Goal: Task Accomplishment & Management: Manage account settings

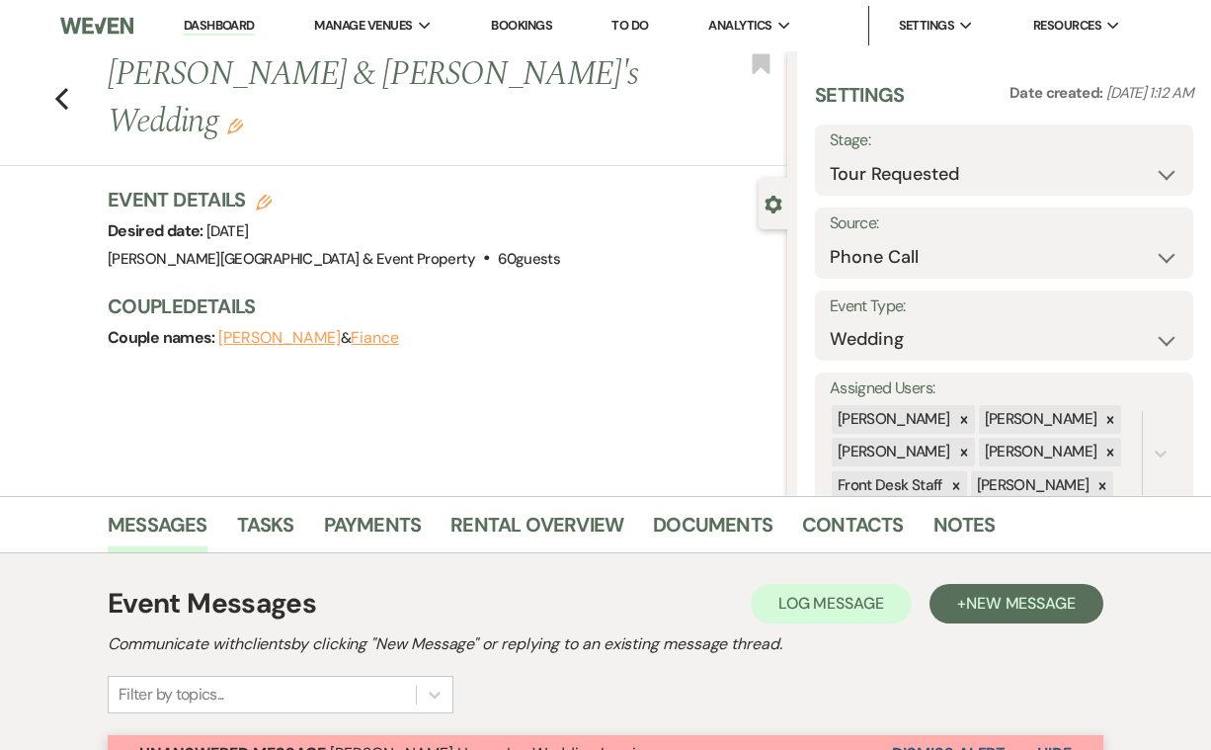
select select "2"
select select "22"
click at [61, 87] on icon "Previous" at bounding box center [61, 99] width 15 height 24
select select "2"
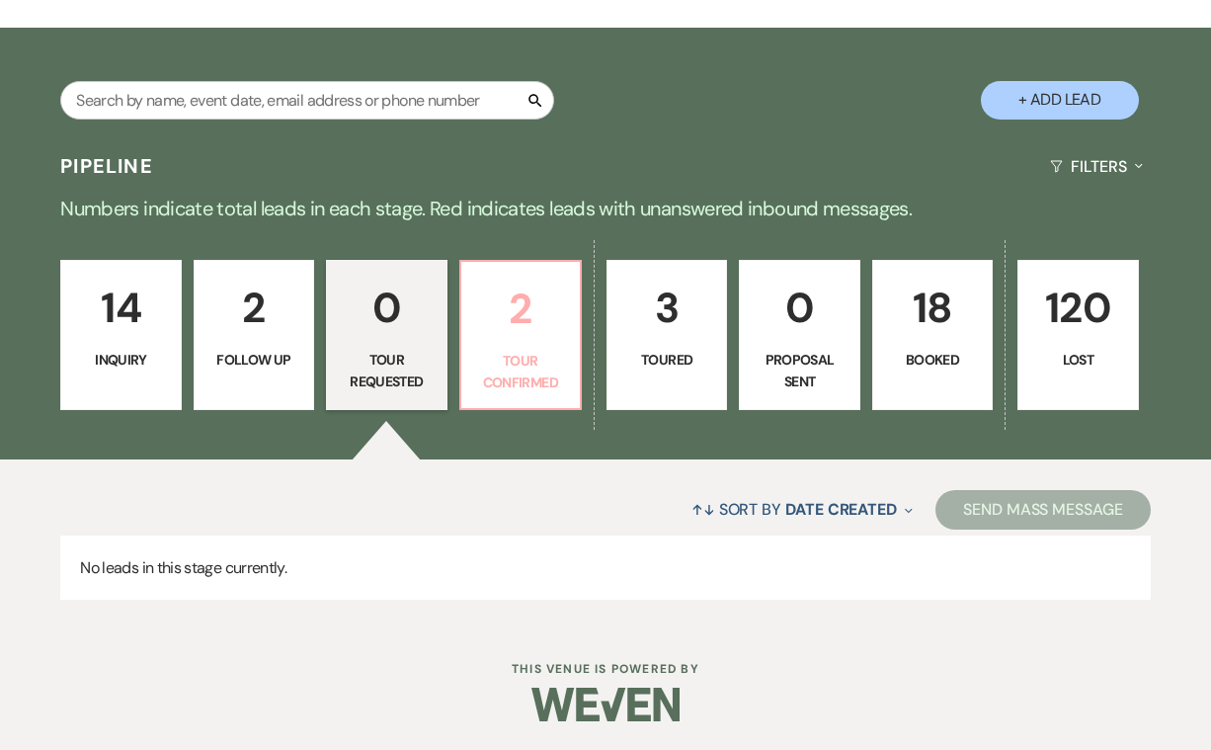
scroll to position [296, 0]
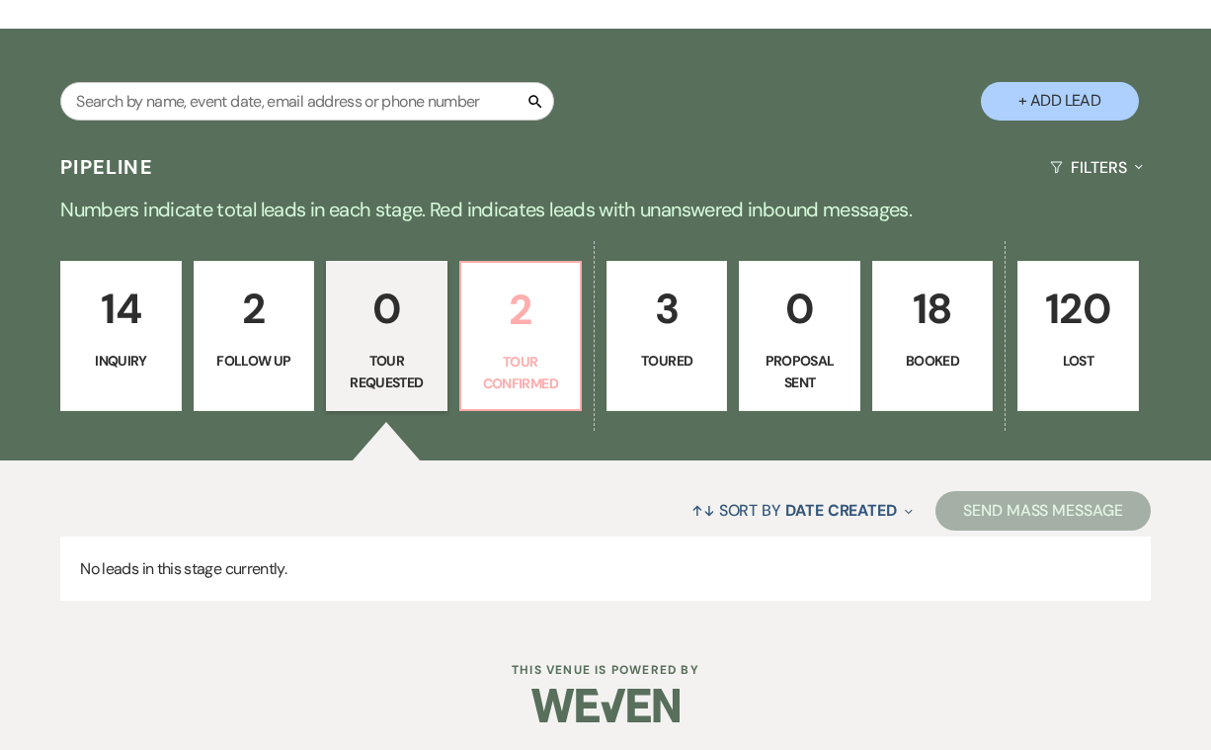
click at [517, 348] on link "2 Tour Confirmed" at bounding box center [520, 336] width 122 height 150
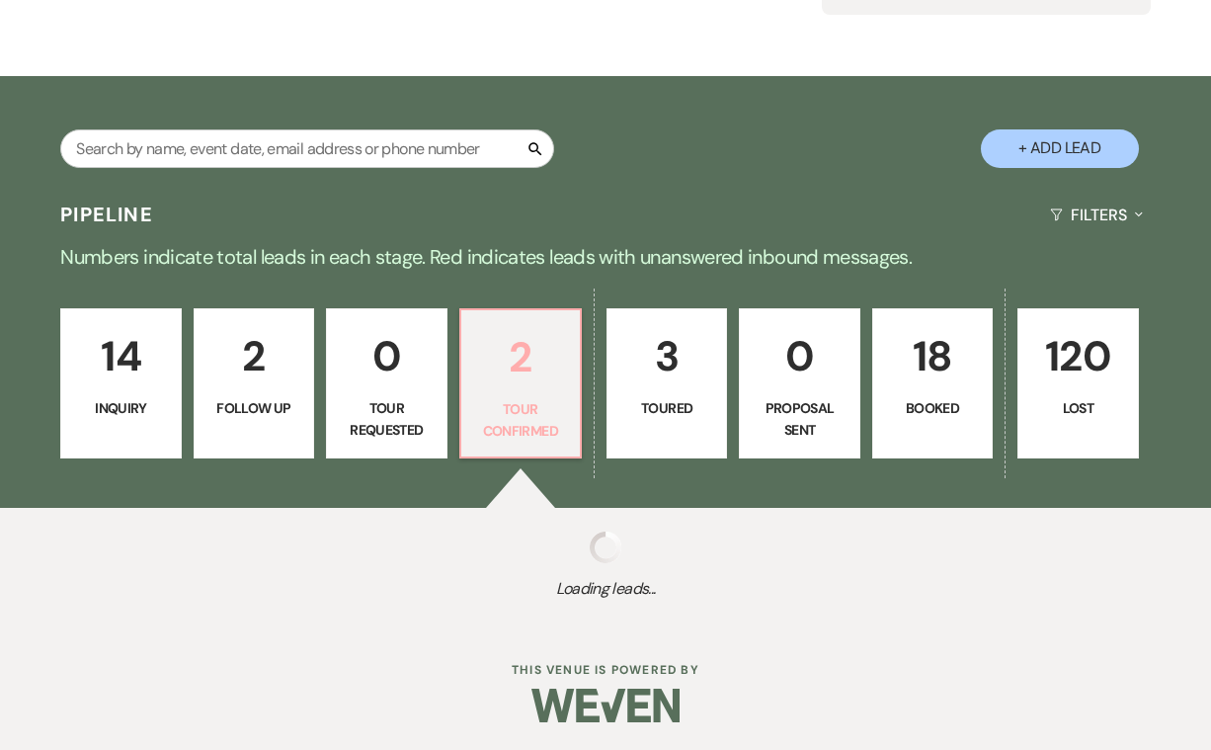
select select "4"
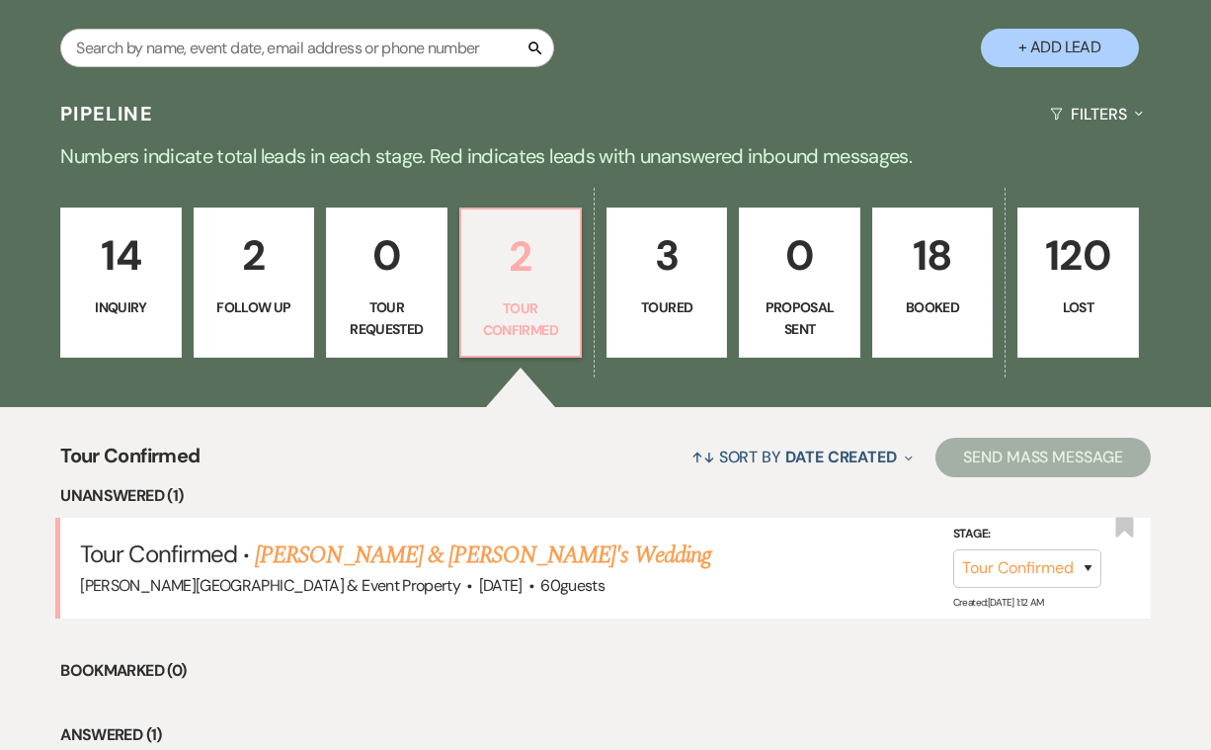
scroll to position [363, 0]
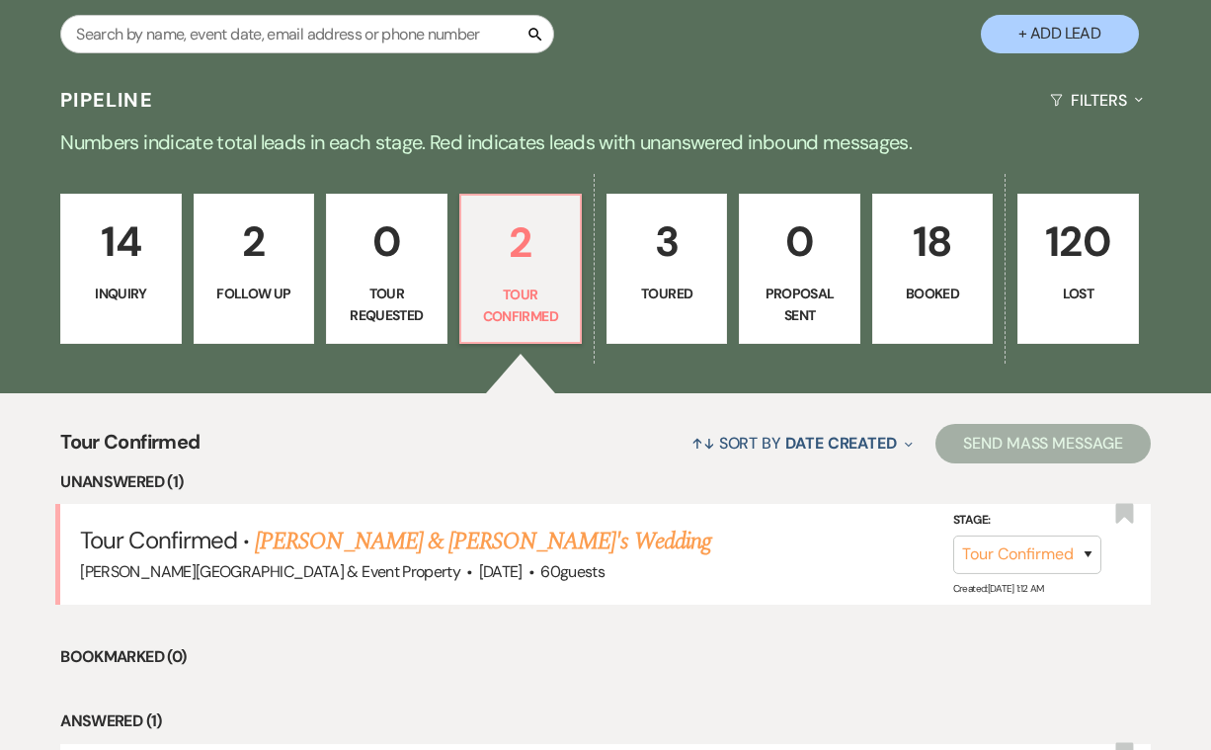
click at [83, 287] on p "Inquiry" at bounding box center [120, 293] width 95 height 22
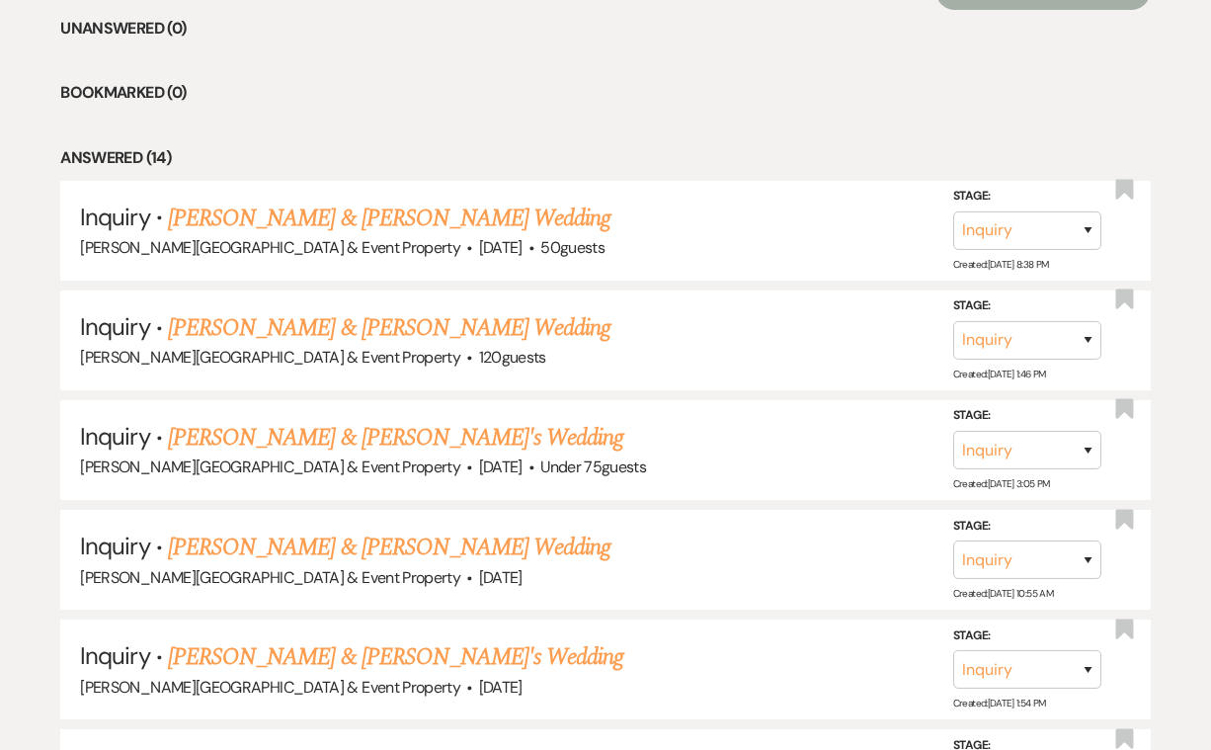
scroll to position [818, 0]
select select "4"
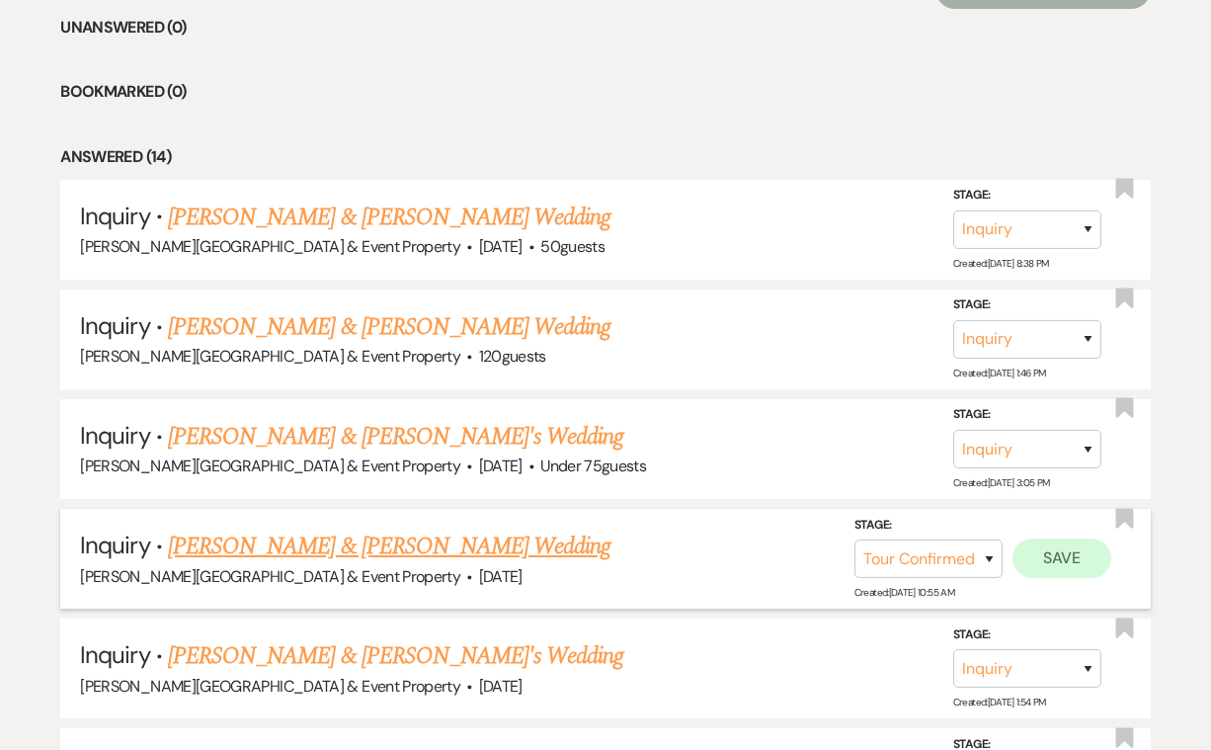
click at [1054, 546] on button "Save" at bounding box center [1061, 558] width 99 height 40
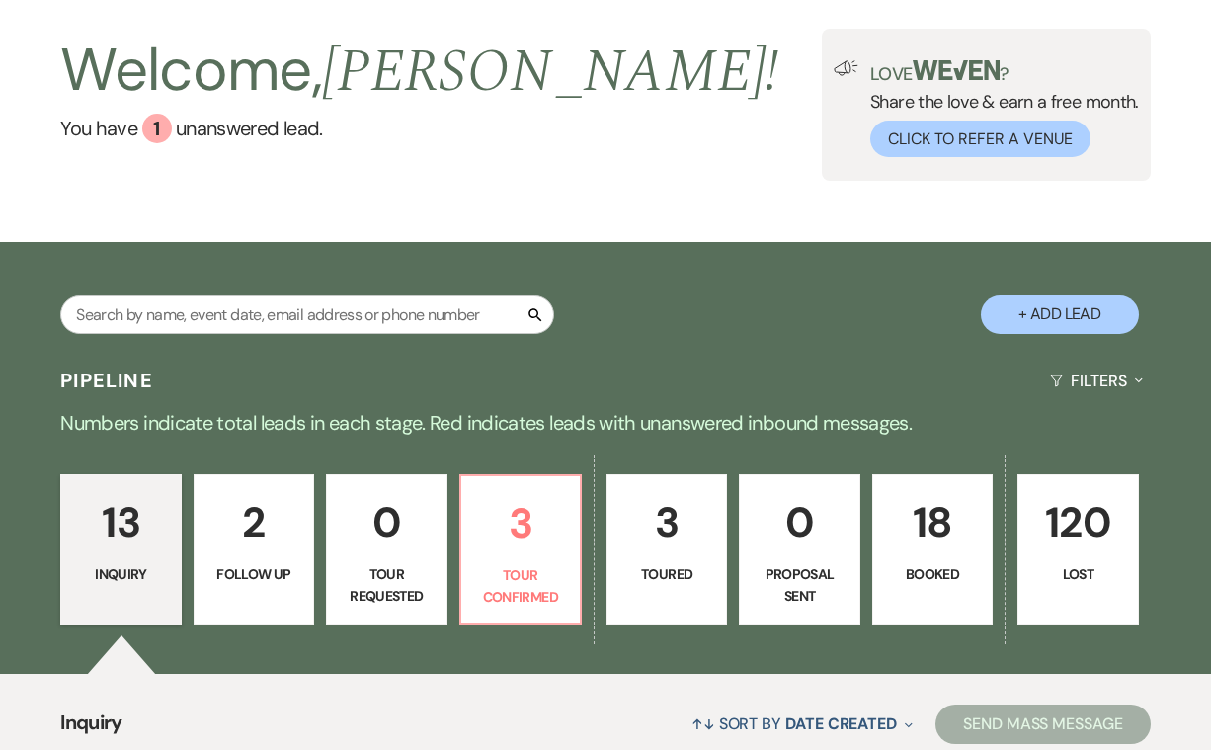
scroll to position [103, 0]
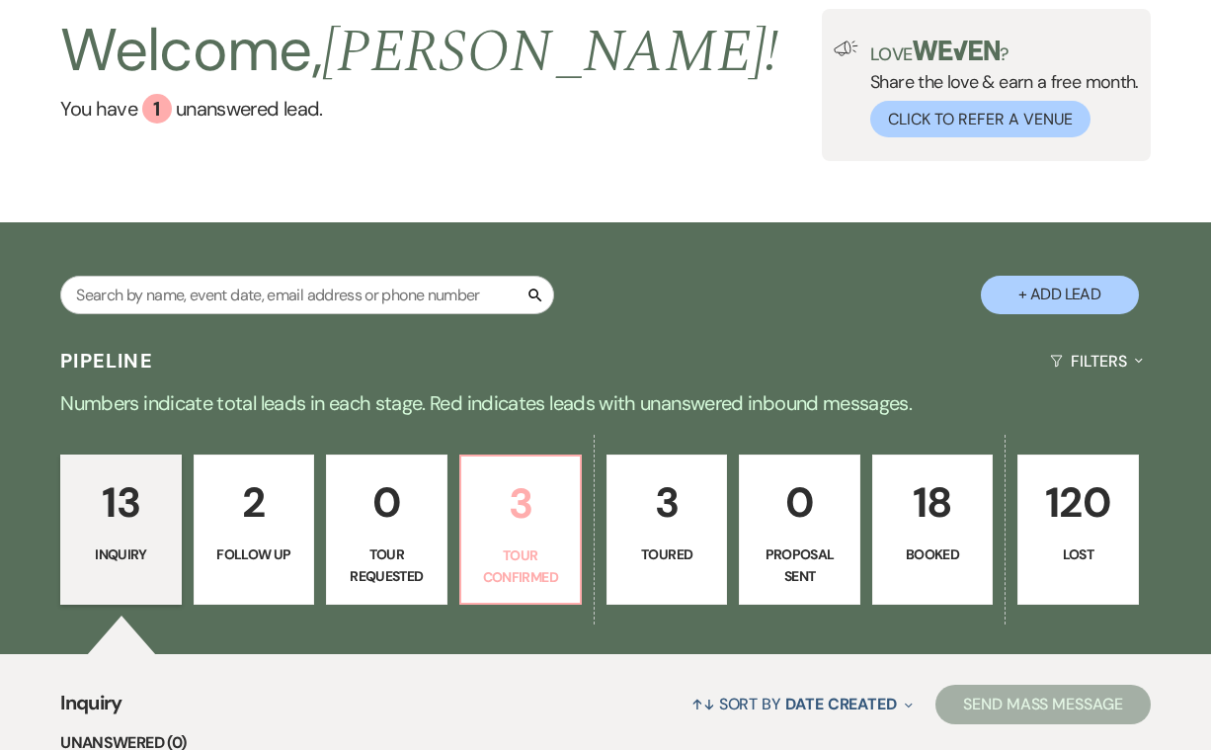
click at [524, 533] on p "3" at bounding box center [520, 503] width 95 height 66
select select "4"
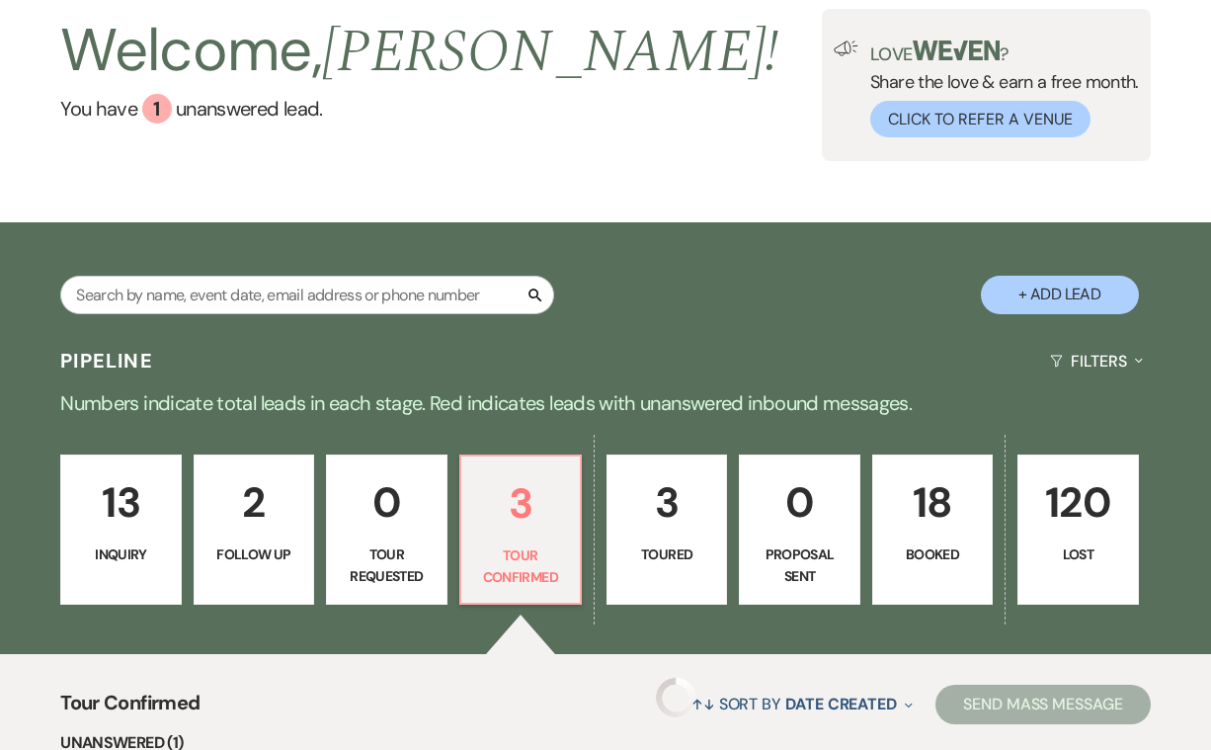
select select "4"
